Goal: Information Seeking & Learning: Learn about a topic

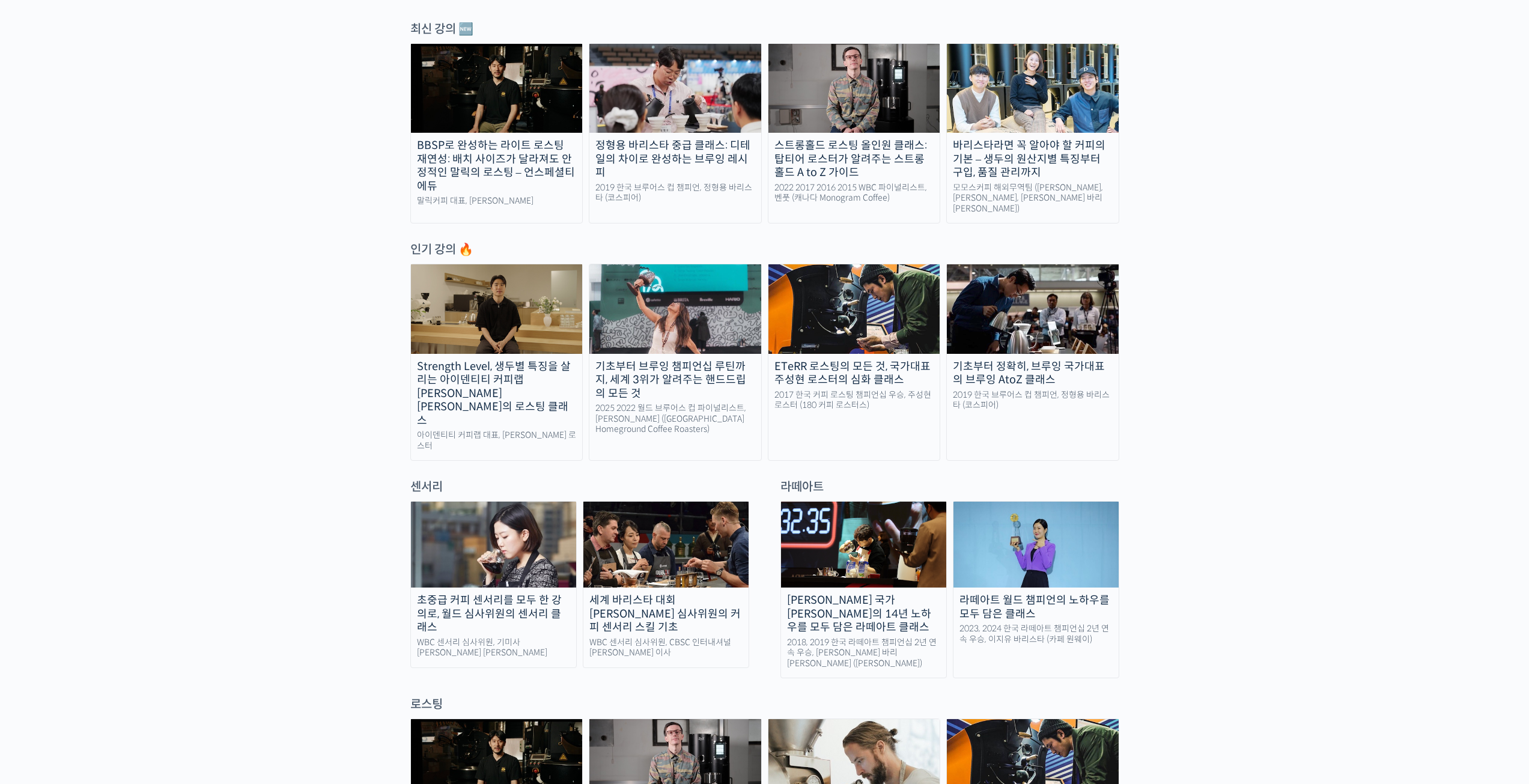
scroll to position [841, 0]
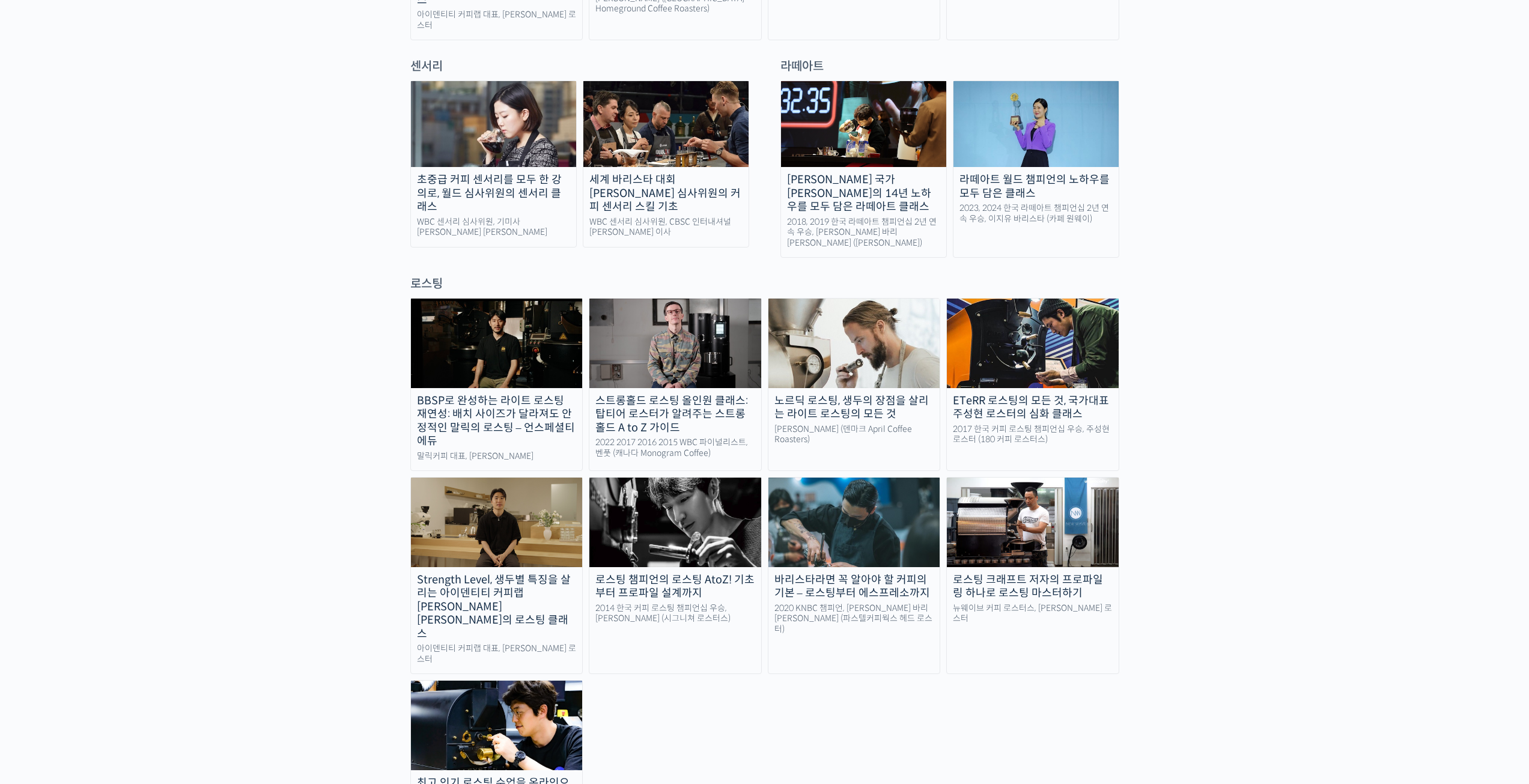
click at [949, 664] on div "BBSP로 완성하는 라이트 로스팅 재연성: 배치 사이즈가 달라져도 안정적인 말릭의 로스팅 – 언스페셜티 에듀 [PERSON_NAME] 대표, …" at bounding box center [765, 567] width 709 height 538
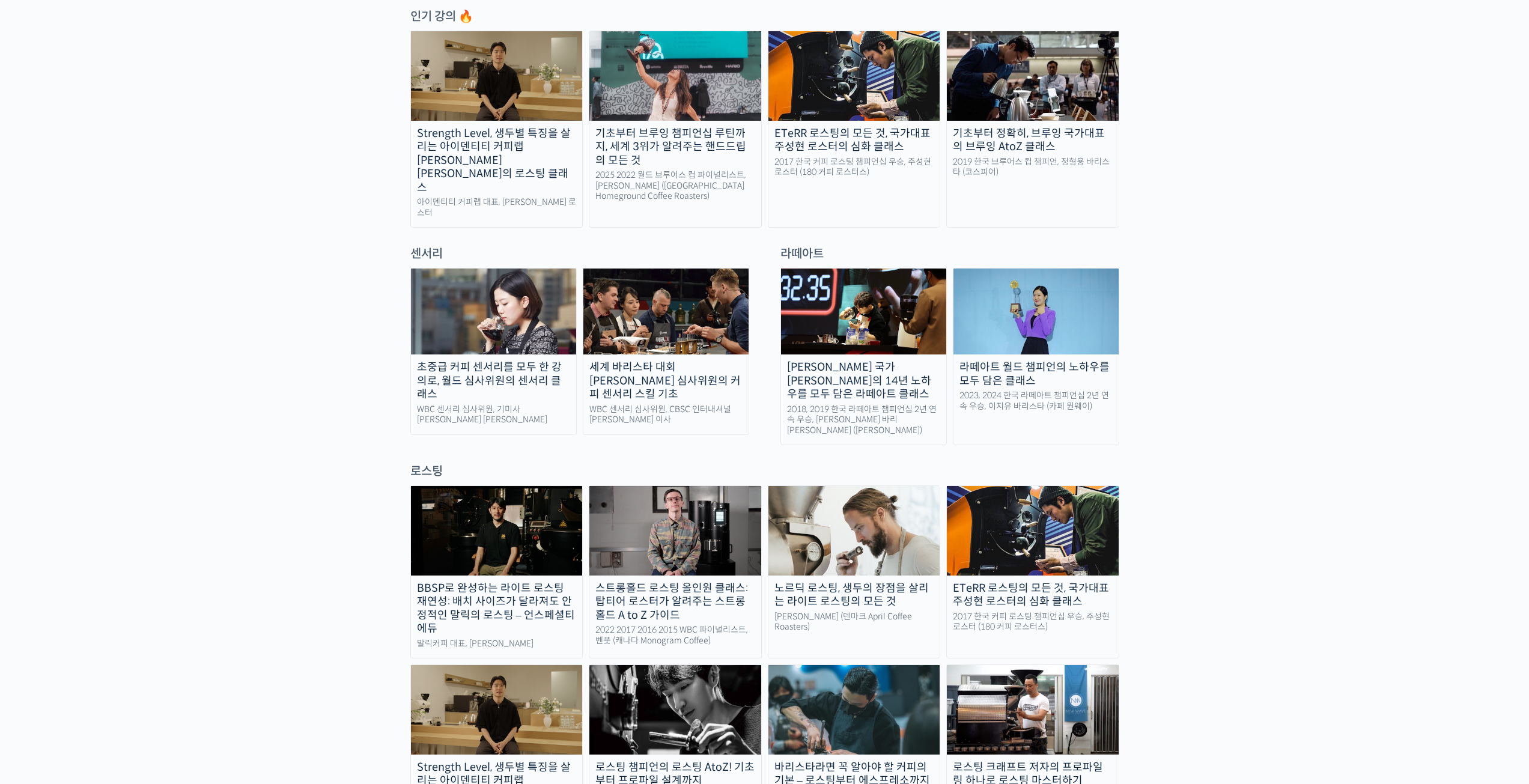
scroll to position [481, 0]
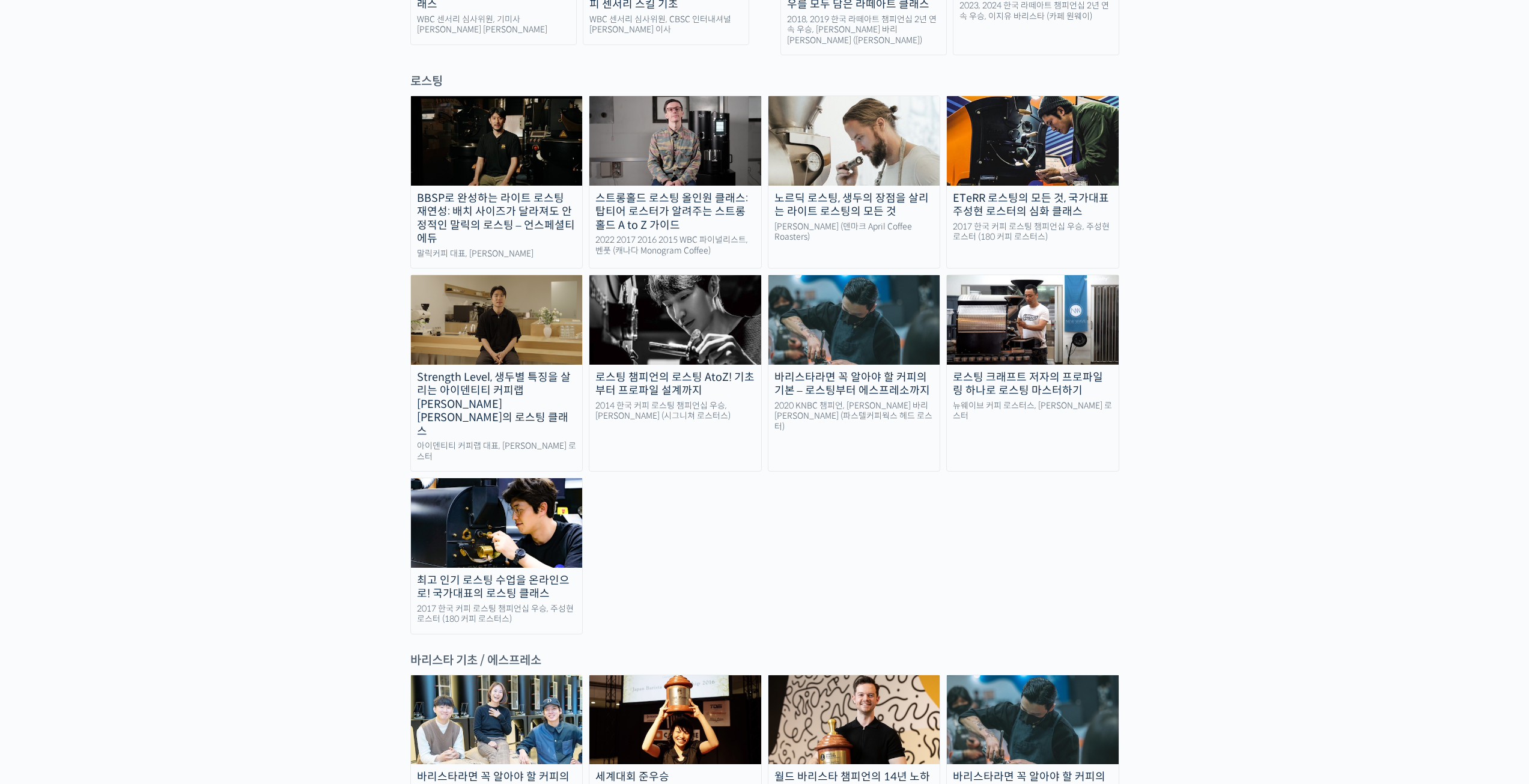
scroll to position [1321, 0]
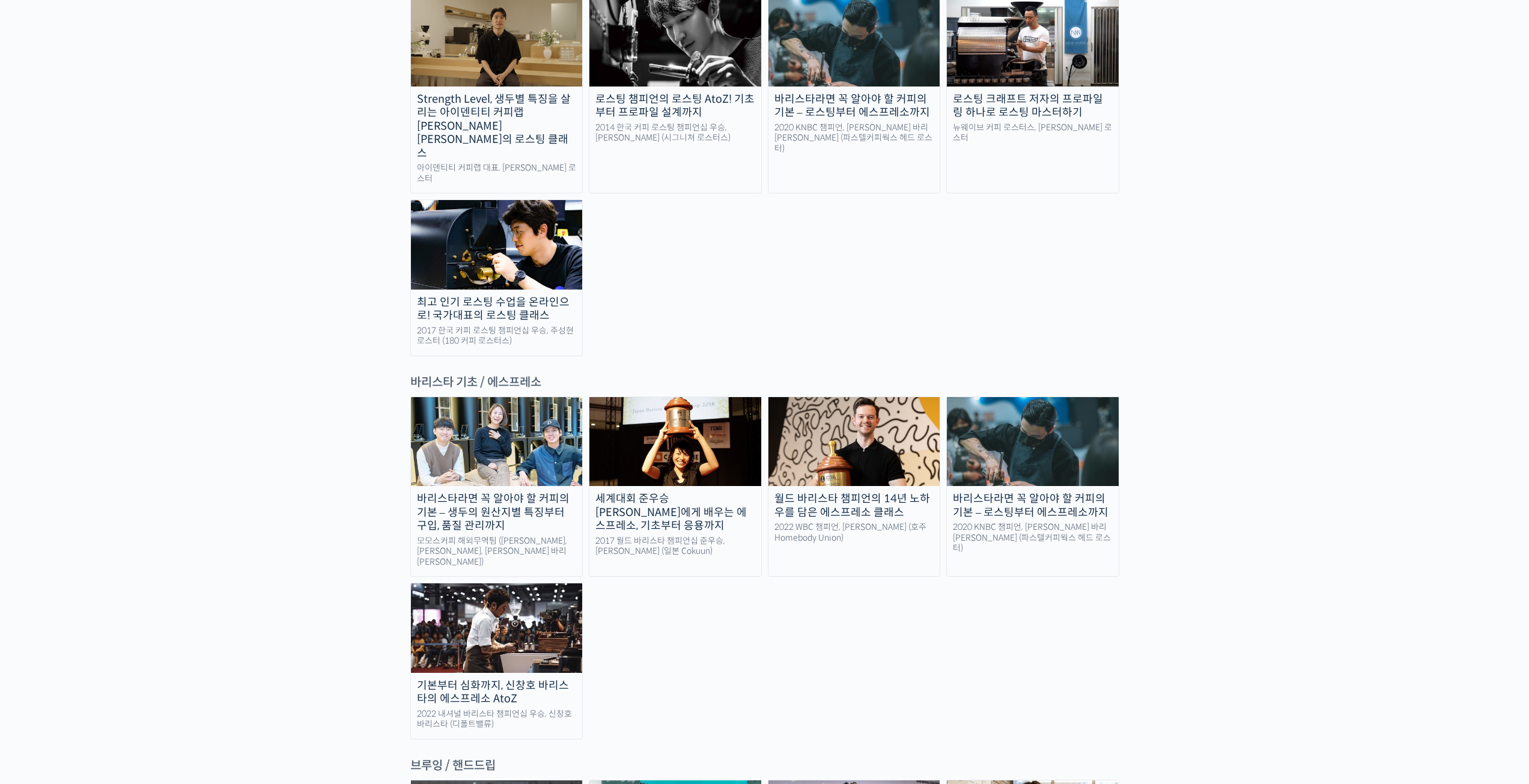
click at [1028, 397] on img at bounding box center [1033, 441] width 172 height 89
click at [877, 397] on img at bounding box center [854, 441] width 172 height 89
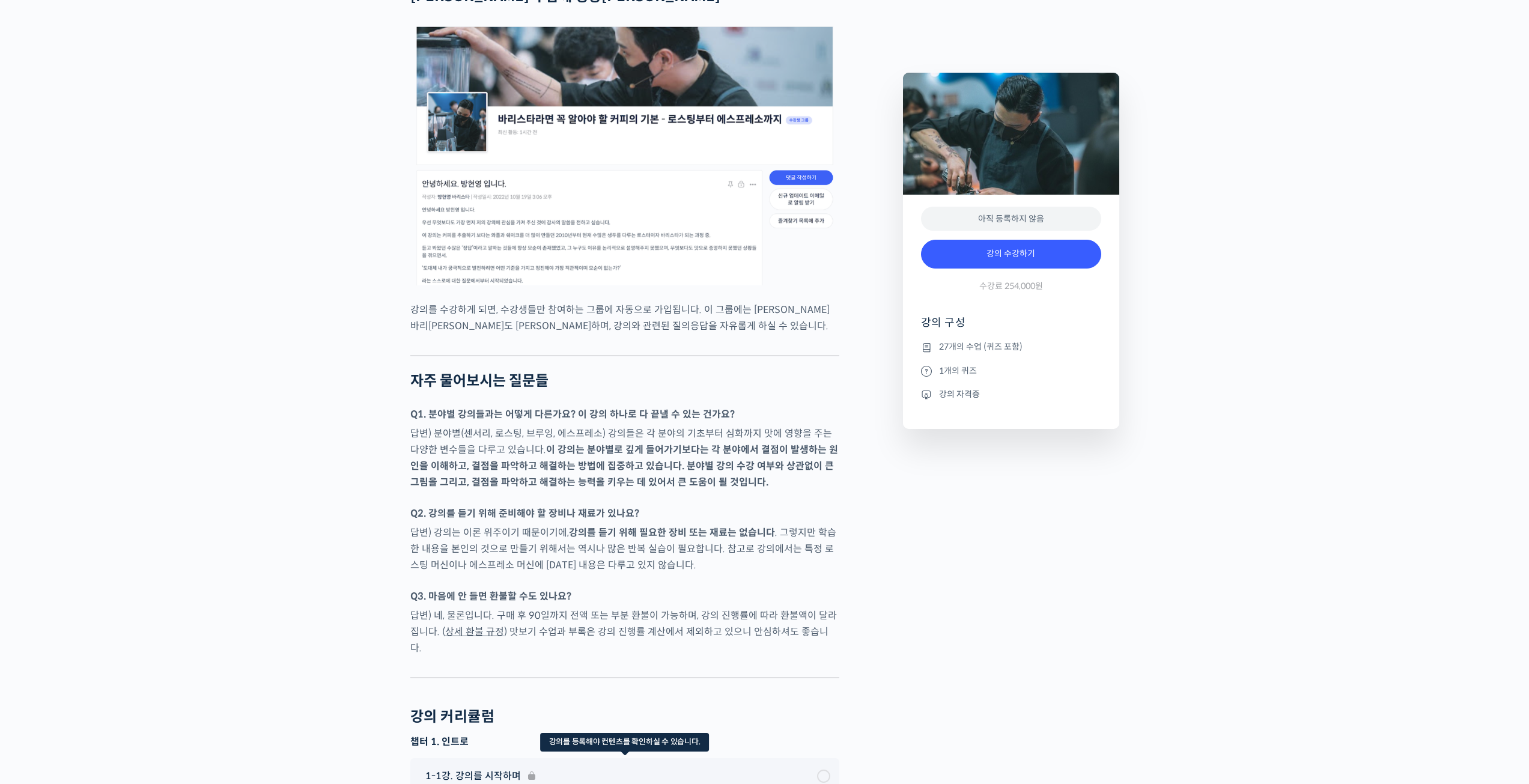
scroll to position [4444, 0]
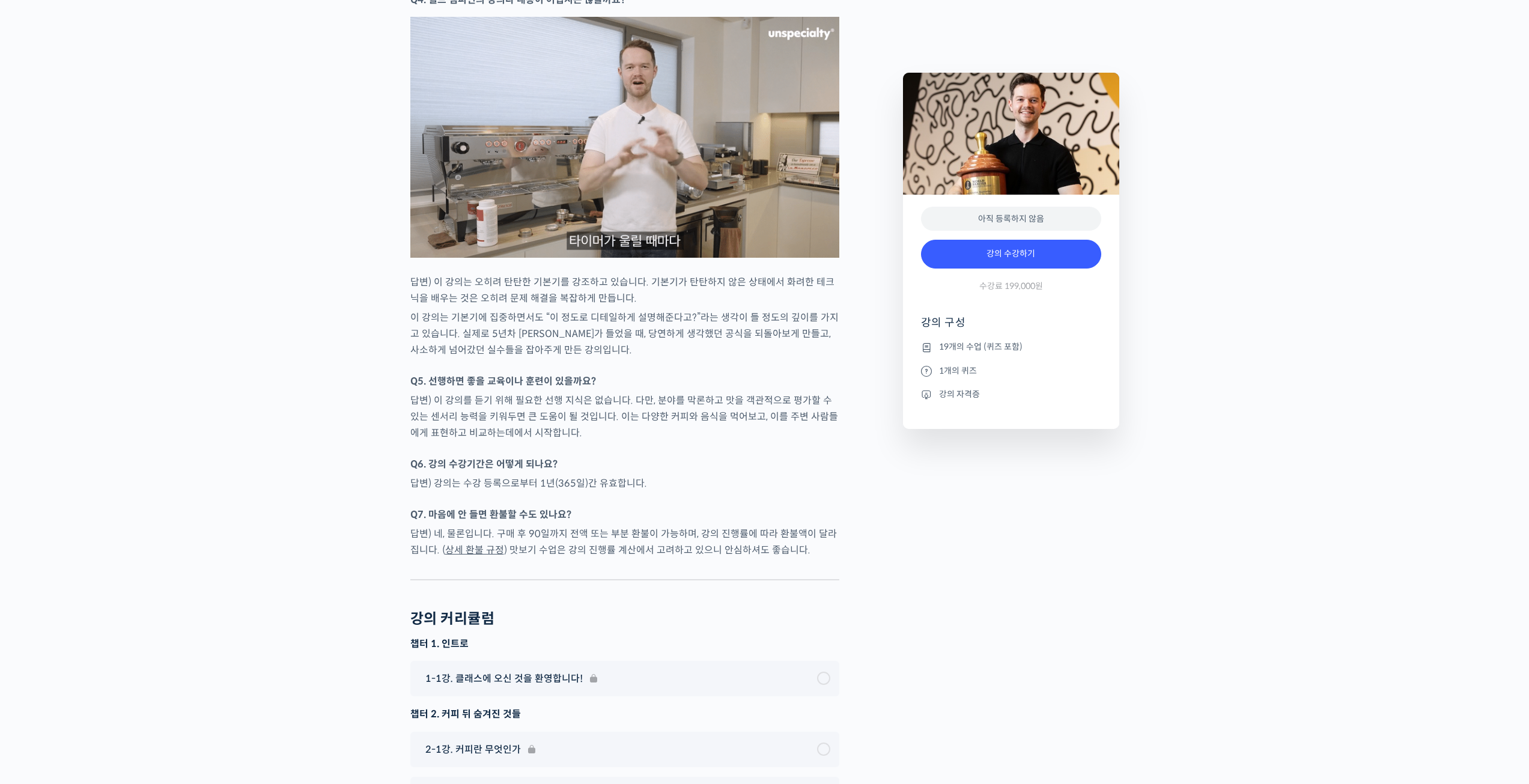
scroll to position [5344, 0]
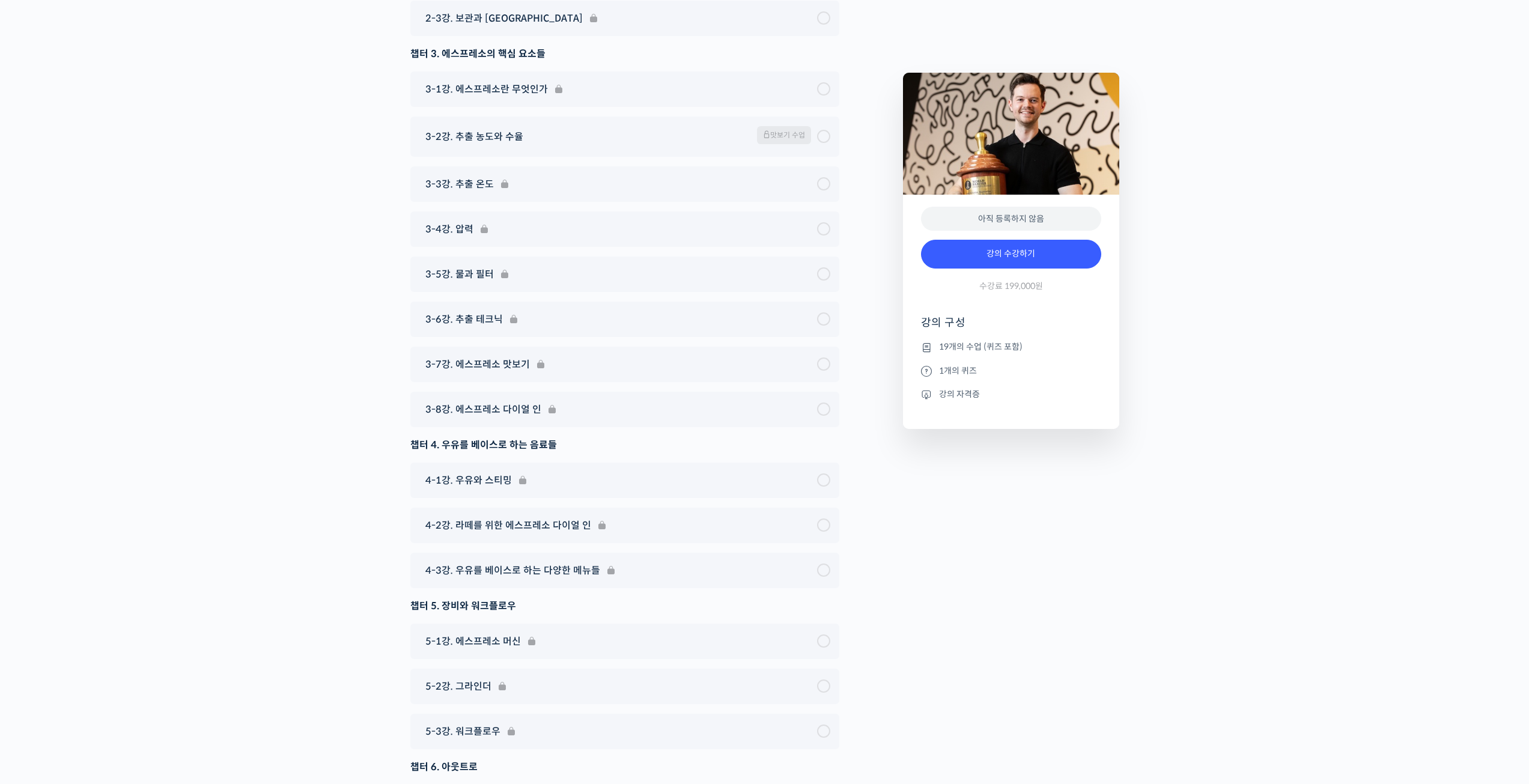
scroll to position [6384, 0]
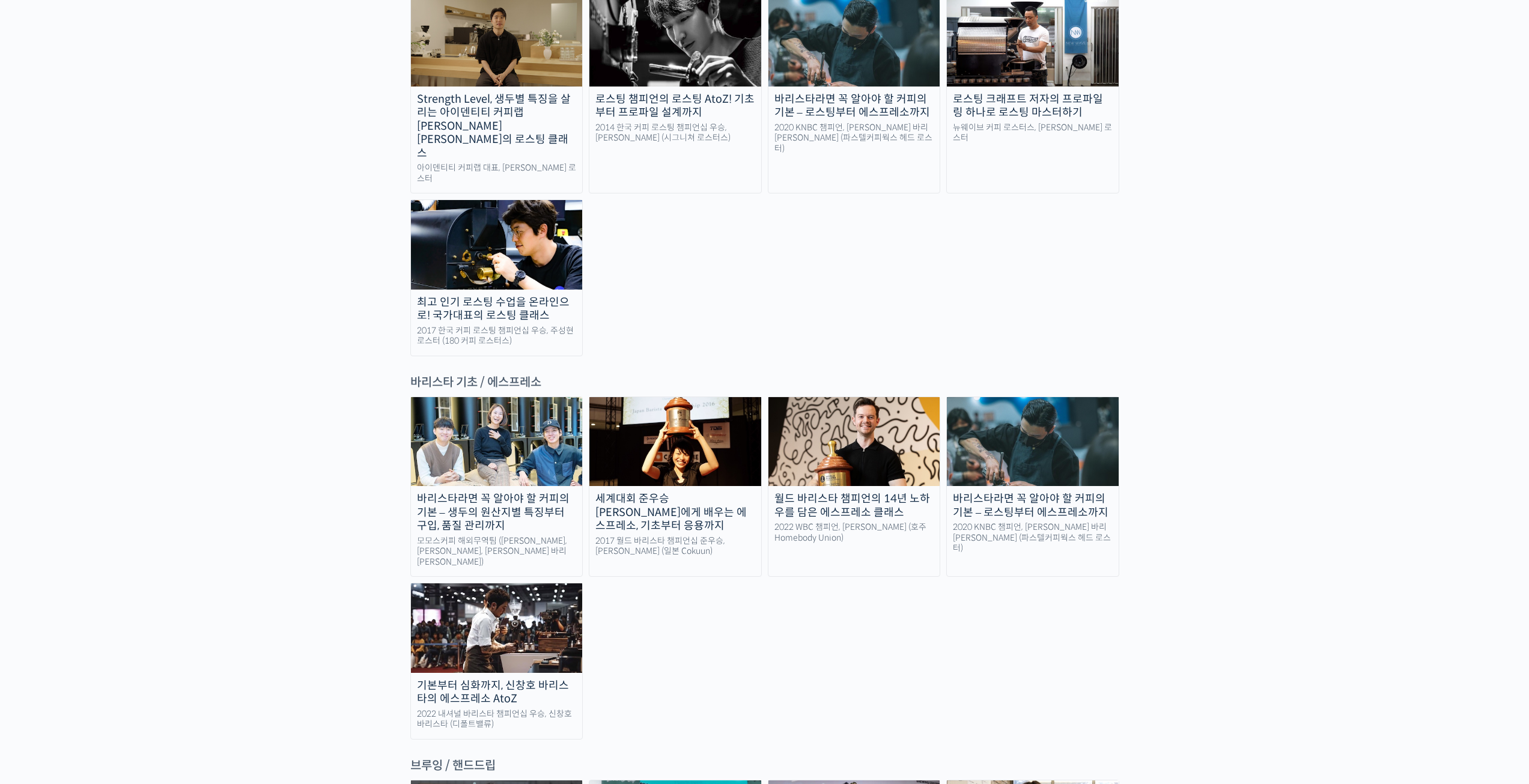
click at [1050, 397] on img at bounding box center [1033, 441] width 172 height 89
click at [858, 397] on img at bounding box center [854, 441] width 172 height 89
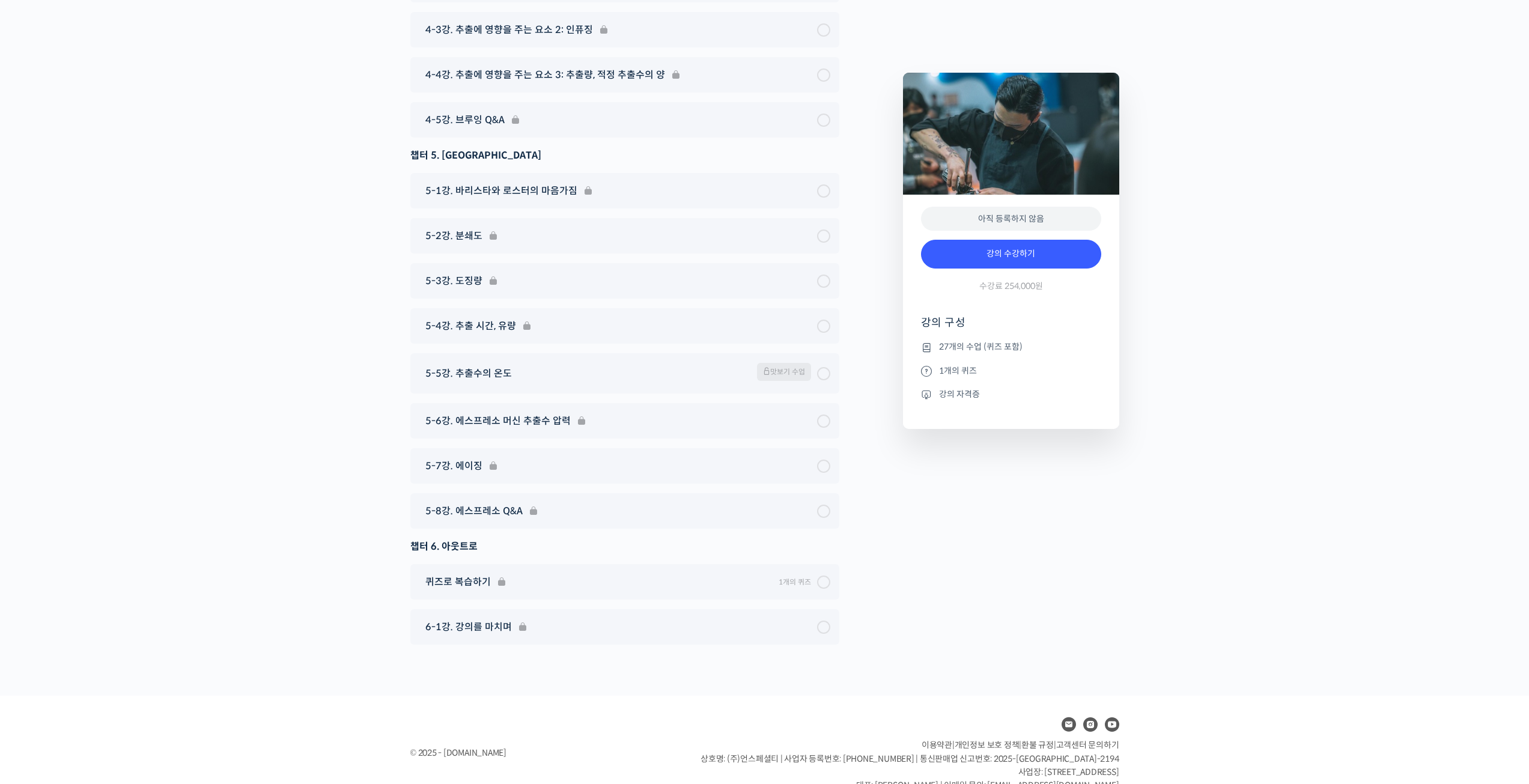
scroll to position [5801, 0]
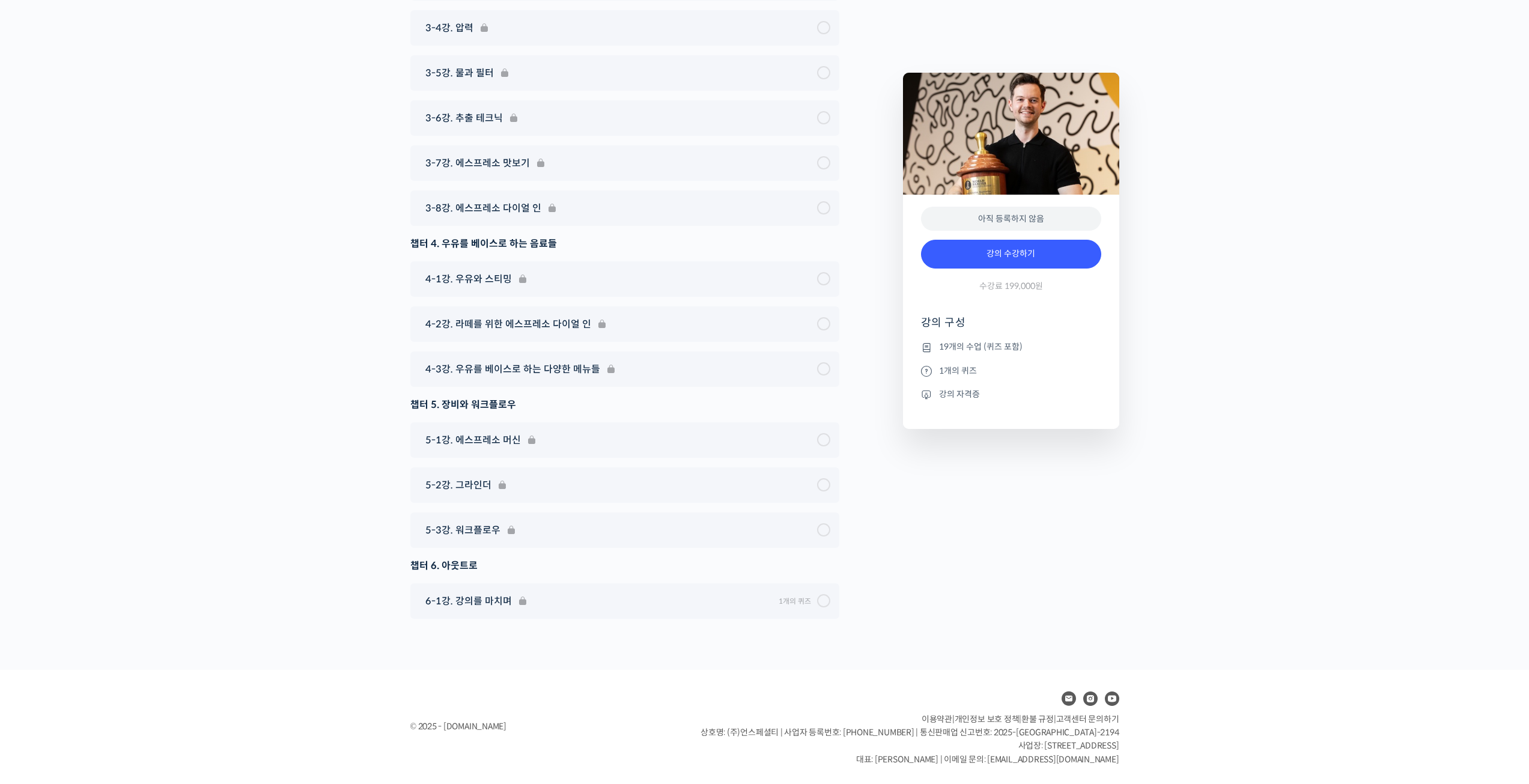
scroll to position [6384, 0]
